Goal: Task Accomplishment & Management: Use online tool/utility

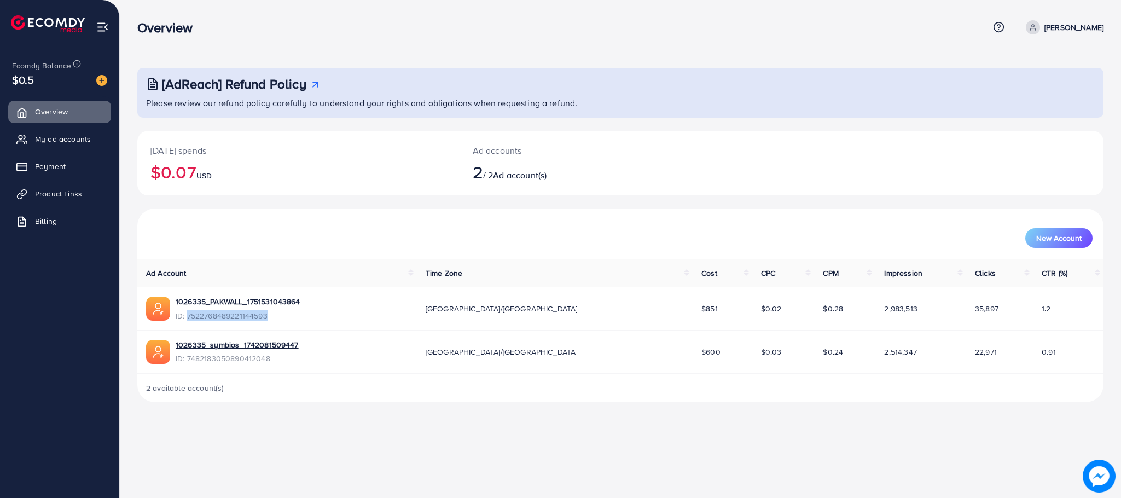
drag, startPoint x: 312, startPoint y: 312, endPoint x: 187, endPoint y: 322, distance: 125.7
click at [187, 322] on td "1026335_PAKWALL_1751531043864 ID: 7522768489221144593" at bounding box center [277, 308] width 280 height 43
drag, startPoint x: 198, startPoint y: 307, endPoint x: 212, endPoint y: 314, distance: 15.9
copy span "7522768489221144593"
click at [245, 297] on link "1026335_PAKWALL_1751531043864" at bounding box center [238, 301] width 125 height 11
